Goal: Transaction & Acquisition: Purchase product/service

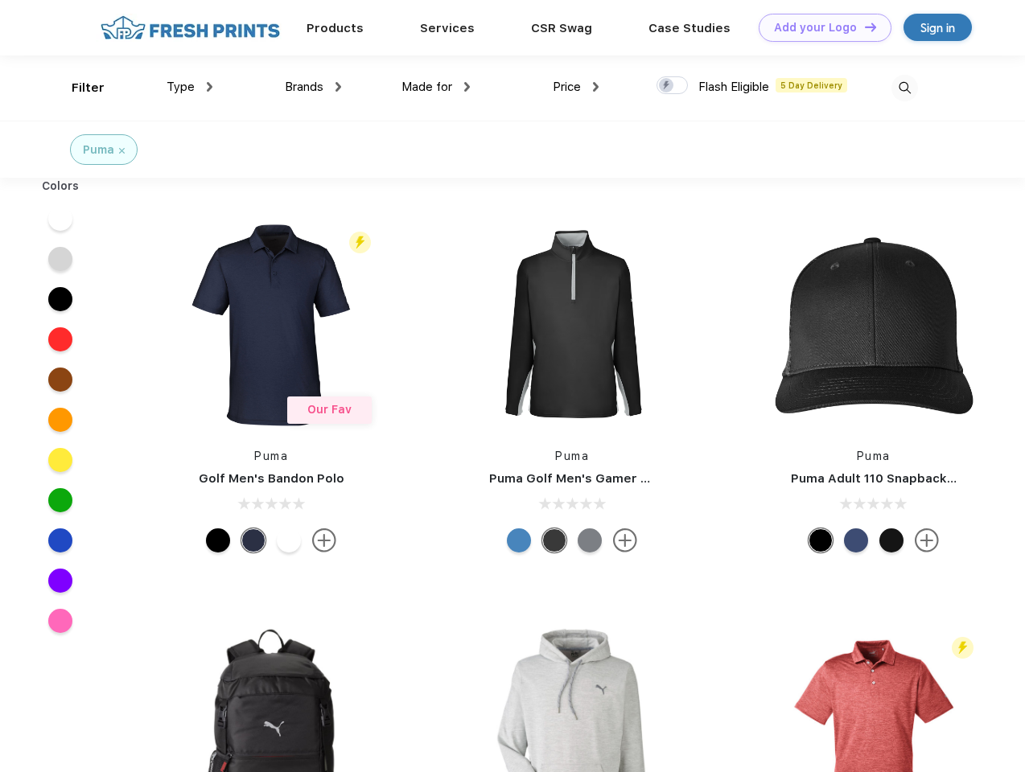
click at [819, 27] on link "Add your Logo Design Tool" at bounding box center [825, 28] width 133 height 28
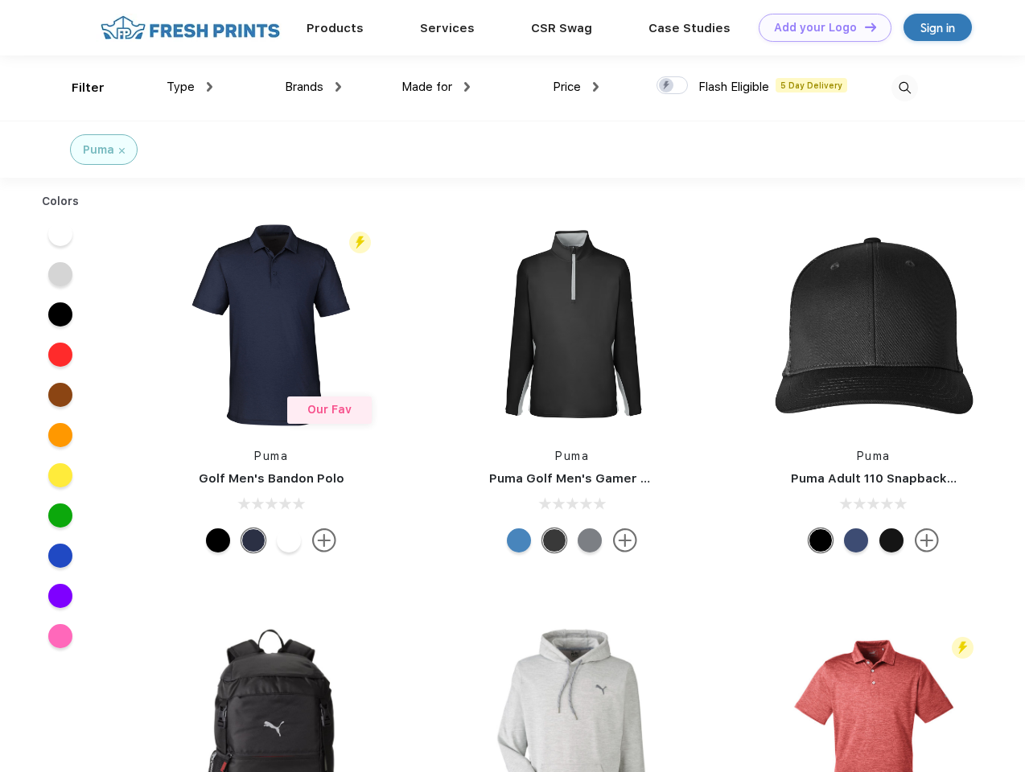
click at [0, 0] on div "Design Tool" at bounding box center [0, 0] width 0 height 0
click at [863, 27] on link "Add your Logo Design Tool" at bounding box center [825, 28] width 133 height 28
click at [77, 88] on div "Filter" at bounding box center [88, 88] width 33 height 19
click at [190, 87] on span "Type" at bounding box center [181, 87] width 28 height 14
click at [313, 87] on span "Brands" at bounding box center [304, 87] width 39 height 14
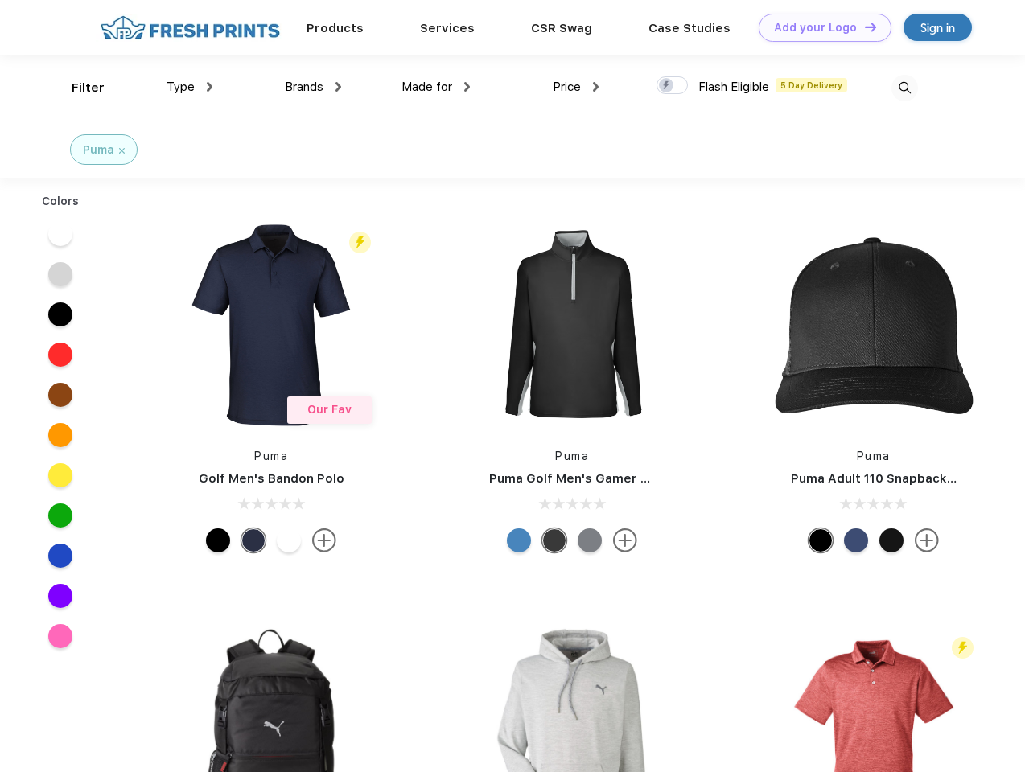
click at [436, 87] on span "Made for" at bounding box center [426, 87] width 51 height 14
click at [576, 87] on span "Price" at bounding box center [567, 87] width 28 height 14
click at [673, 86] on div at bounding box center [671, 85] width 31 height 18
click at [667, 86] on input "checkbox" at bounding box center [661, 81] width 10 height 10
click at [904, 88] on img at bounding box center [904, 88] width 27 height 27
